Goal: Check status: Check status

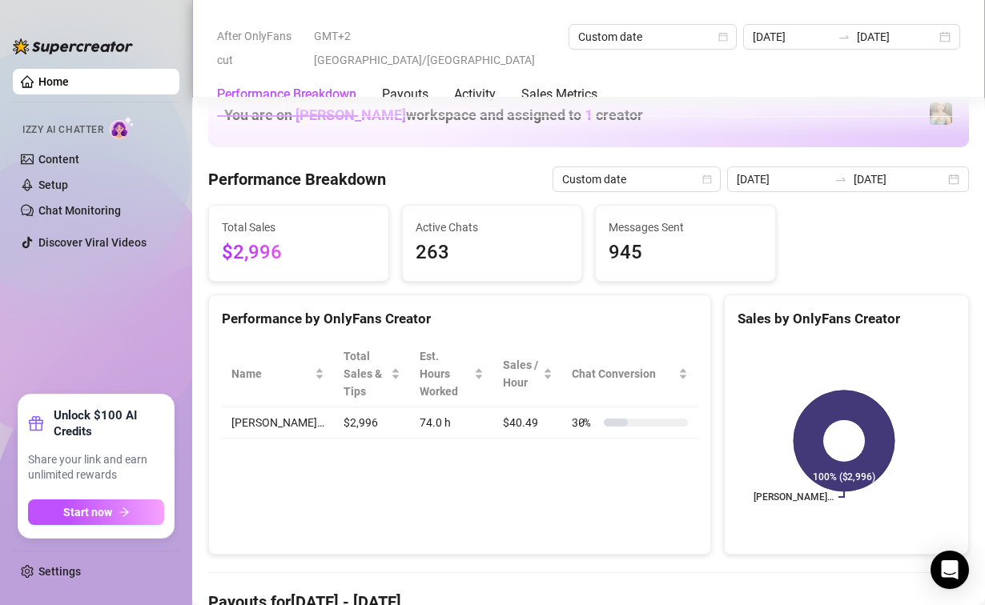
scroll to position [800, 0]
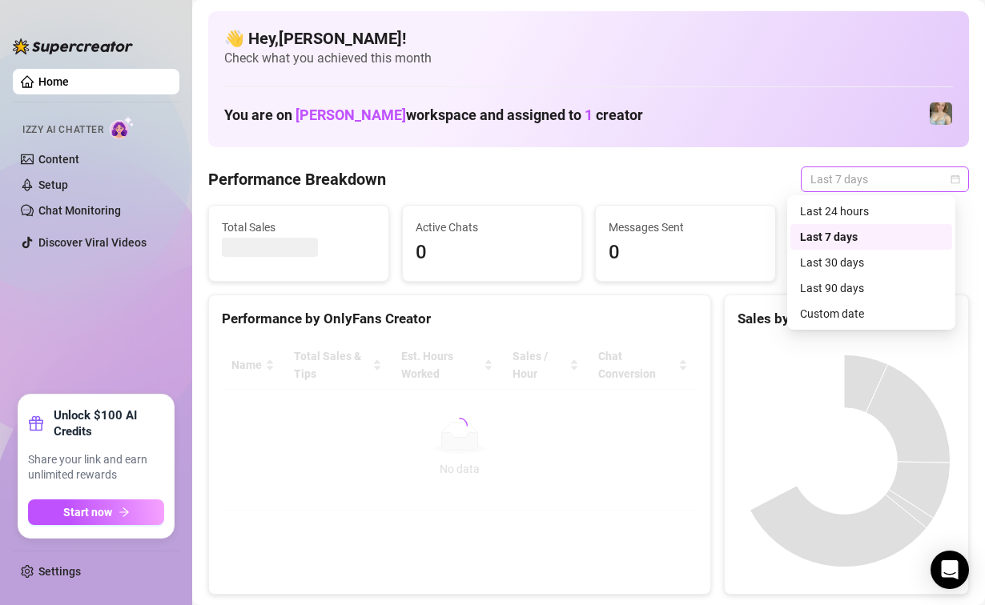
click at [832, 175] on span "Last 7 days" at bounding box center [884, 179] width 149 height 24
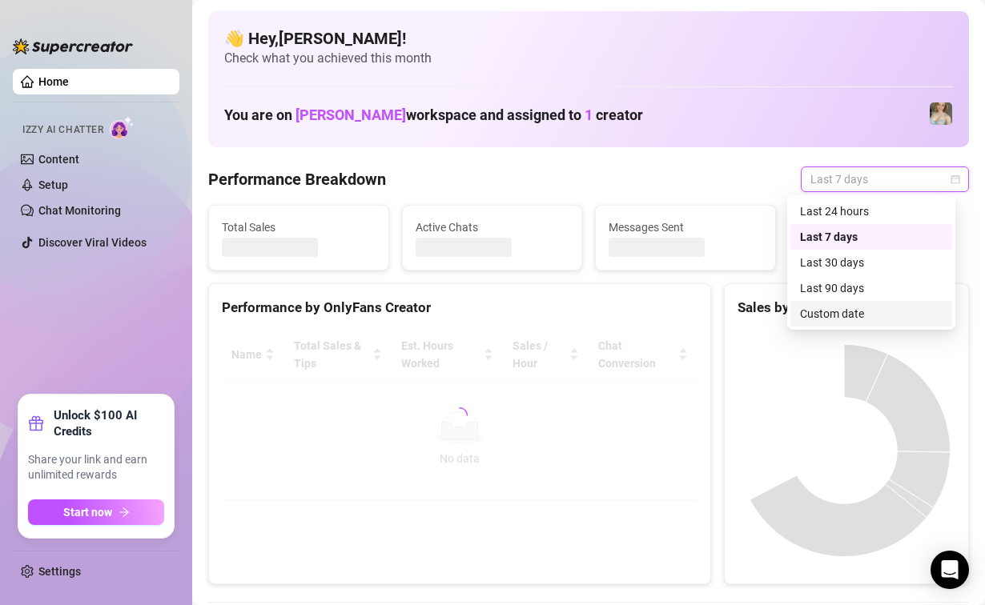
click at [837, 307] on div "Custom date" at bounding box center [871, 314] width 142 height 18
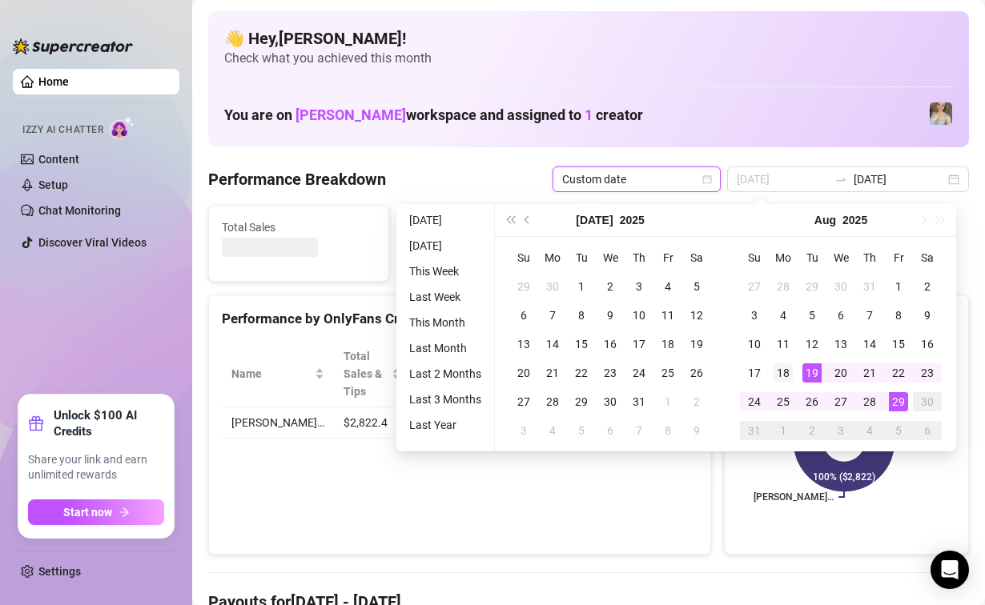
type input "[DATE]"
click at [788, 371] on div "18" at bounding box center [782, 372] width 19 height 19
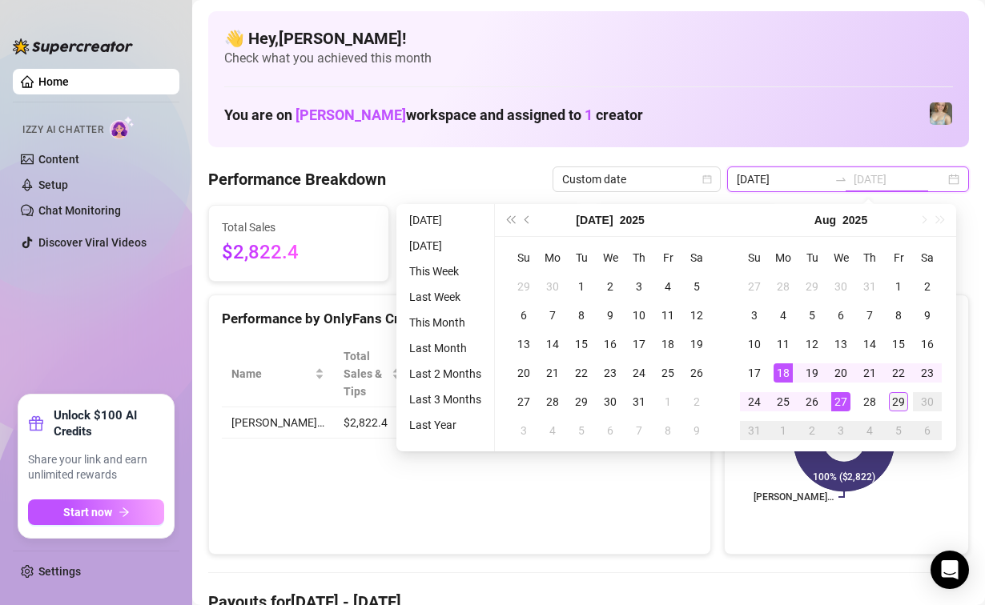
type input "[DATE]"
click at [901, 401] on div "29" at bounding box center [898, 401] width 19 height 19
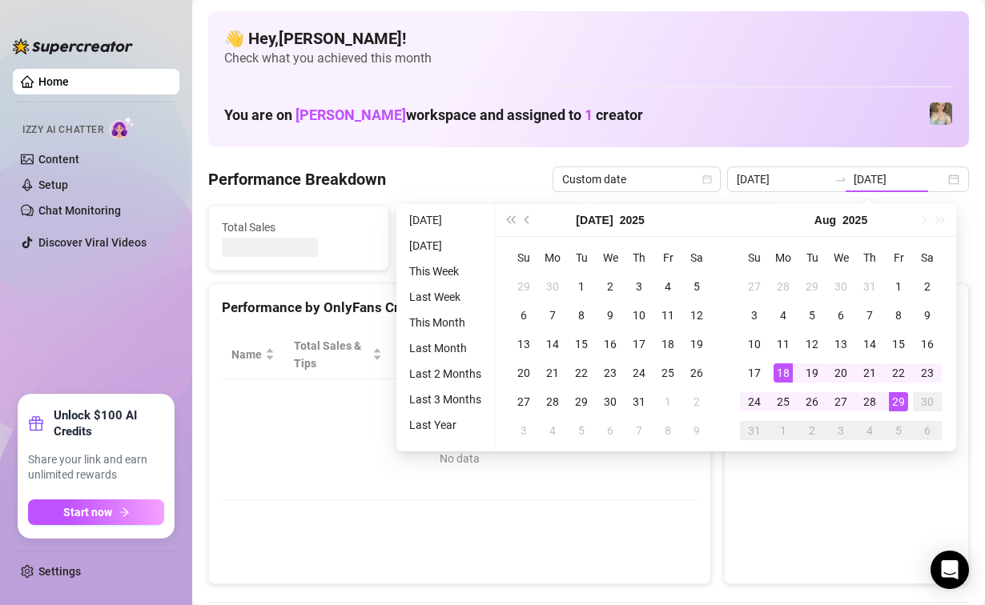
type input "[DATE]"
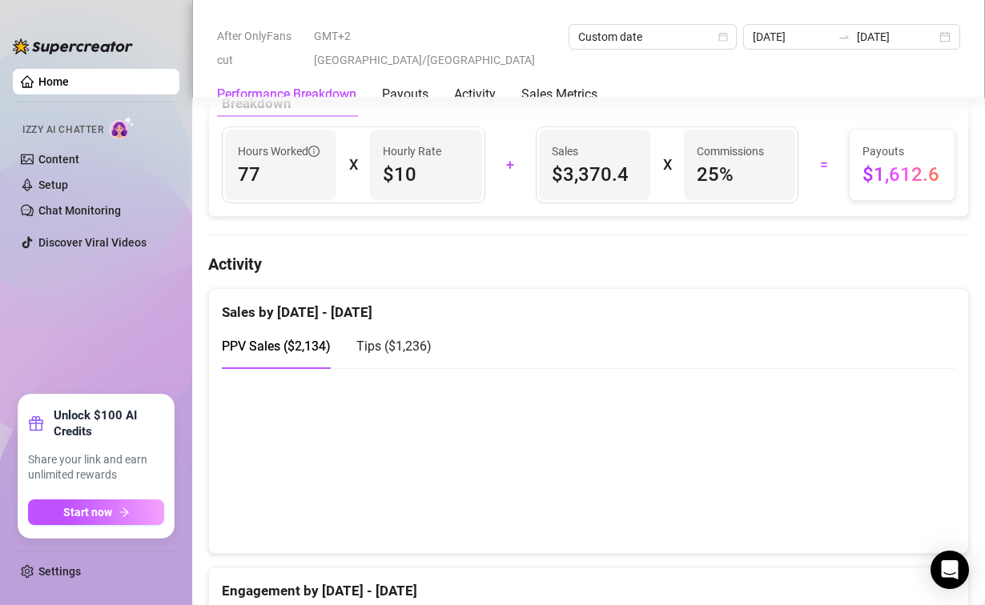
scroll to position [650, 0]
